Goal: Task Accomplishment & Management: Use online tool/utility

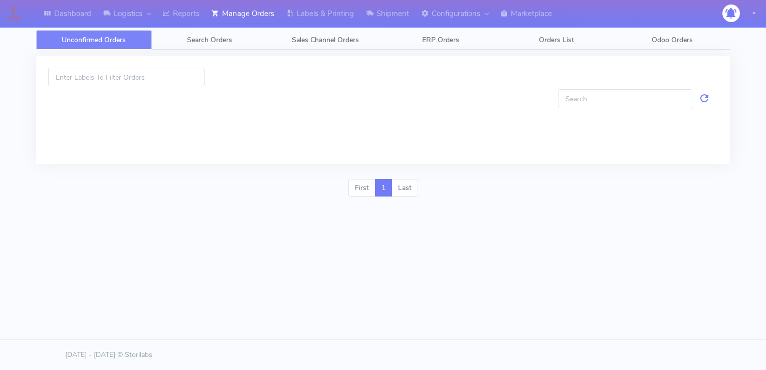
click at [758, 13] on button "button" at bounding box center [753, 14] width 20 height 21
click at [740, 29] on link "Log Out" at bounding box center [765, 35] width 79 height 17
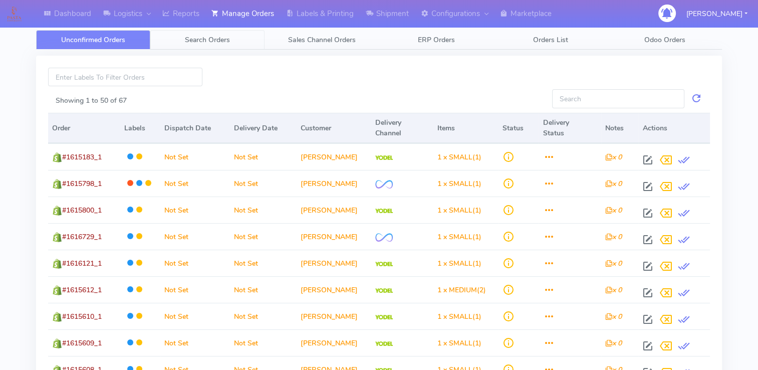
click at [227, 36] on span "Search Orders" at bounding box center [207, 40] width 45 height 10
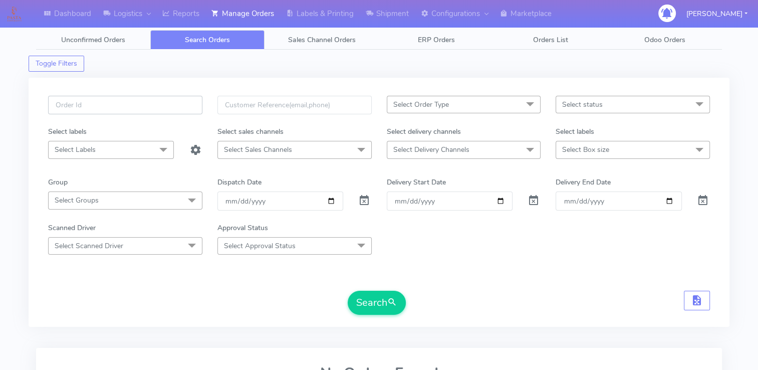
click at [118, 105] on input "text" at bounding box center [125, 105] width 154 height 19
paste input "PETEST2884"
click at [58, 103] on input "PETEST2884" at bounding box center [125, 105] width 154 height 19
type input "#PETEST2884"
click at [363, 199] on span at bounding box center [364, 203] width 12 height 10
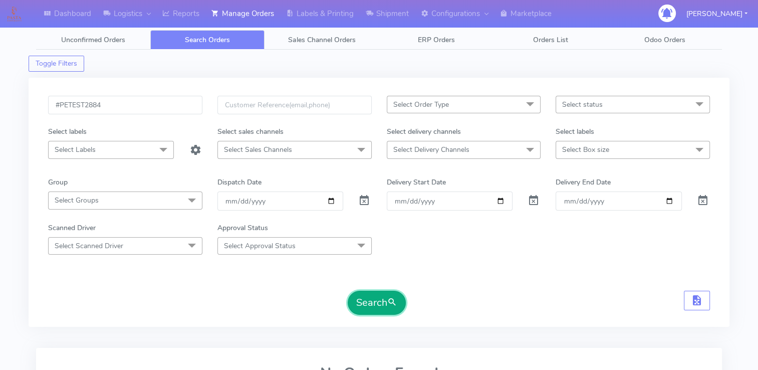
click at [369, 303] on button "Search" at bounding box center [377, 303] width 58 height 24
click at [375, 302] on button "Search" at bounding box center [377, 303] width 58 height 24
click at [386, 302] on button "Search" at bounding box center [377, 303] width 58 height 24
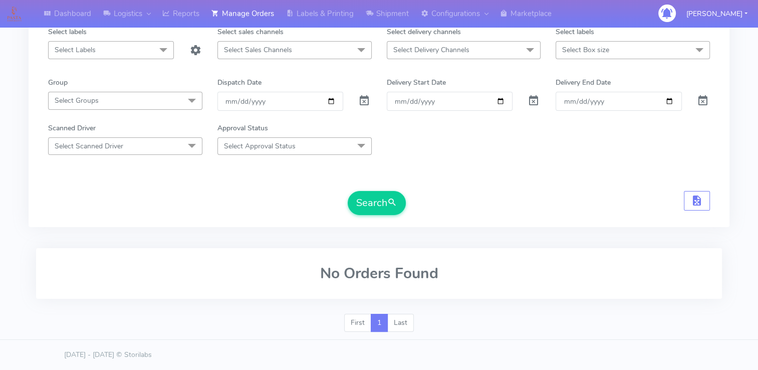
scroll to position [98, 0]
